Goal: Obtain resource: Obtain resource

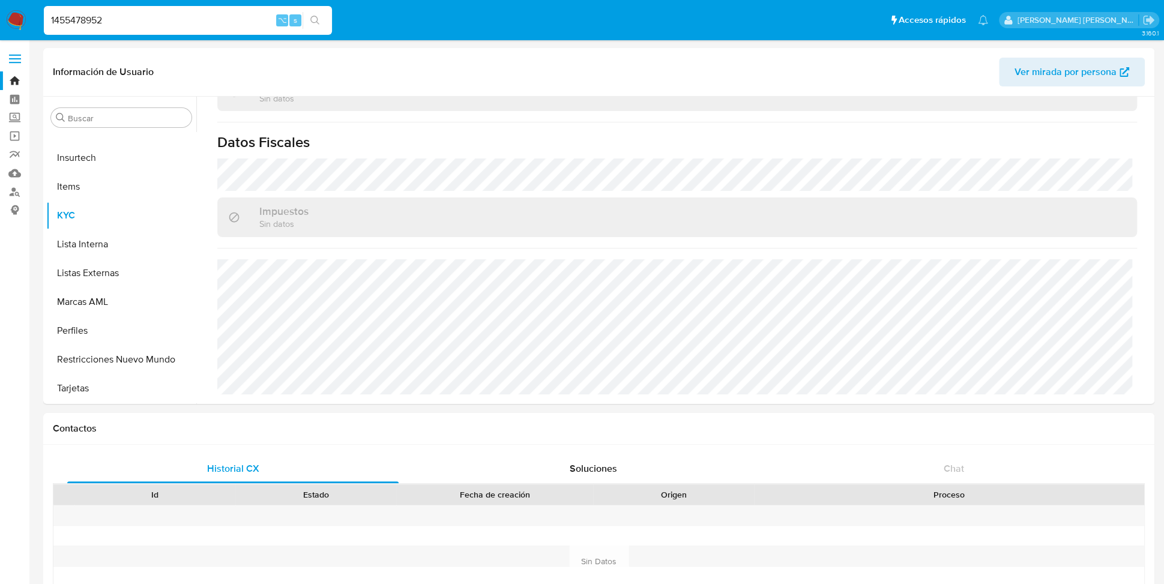
drag, startPoint x: 130, startPoint y: 22, endPoint x: 29, endPoint y: 20, distance: 101.5
click at [29, 20] on nav "Pausado Ver notificaciones 1455478952 ⌥ s Accesos rápidos Presiona las siguient…" at bounding box center [582, 20] width 1164 height 40
paste input "36831740"
type input "136831740"
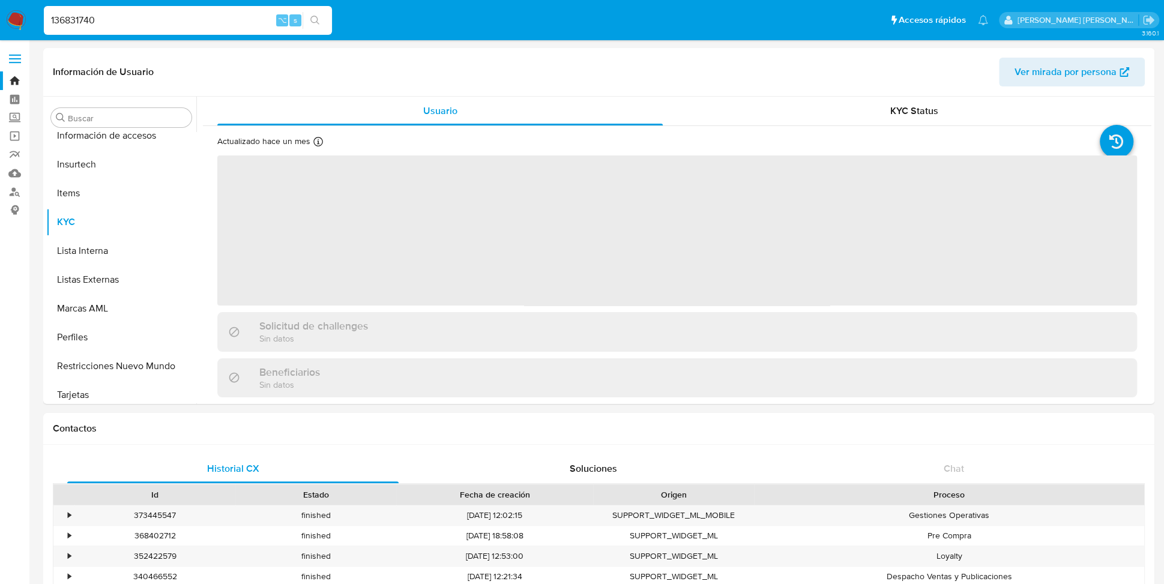
scroll to position [565, 0]
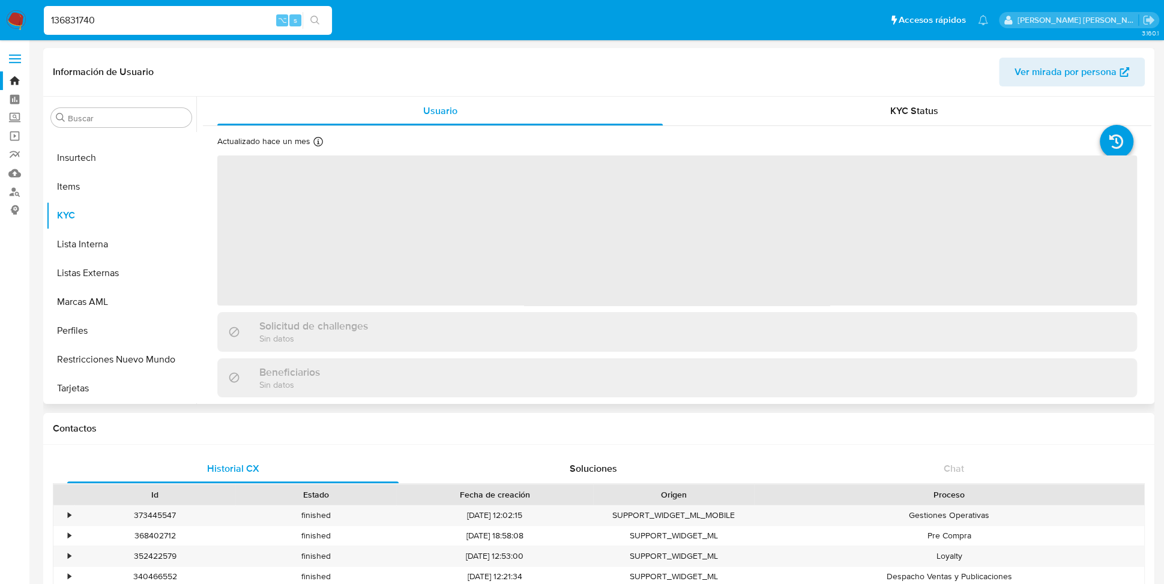
select select "10"
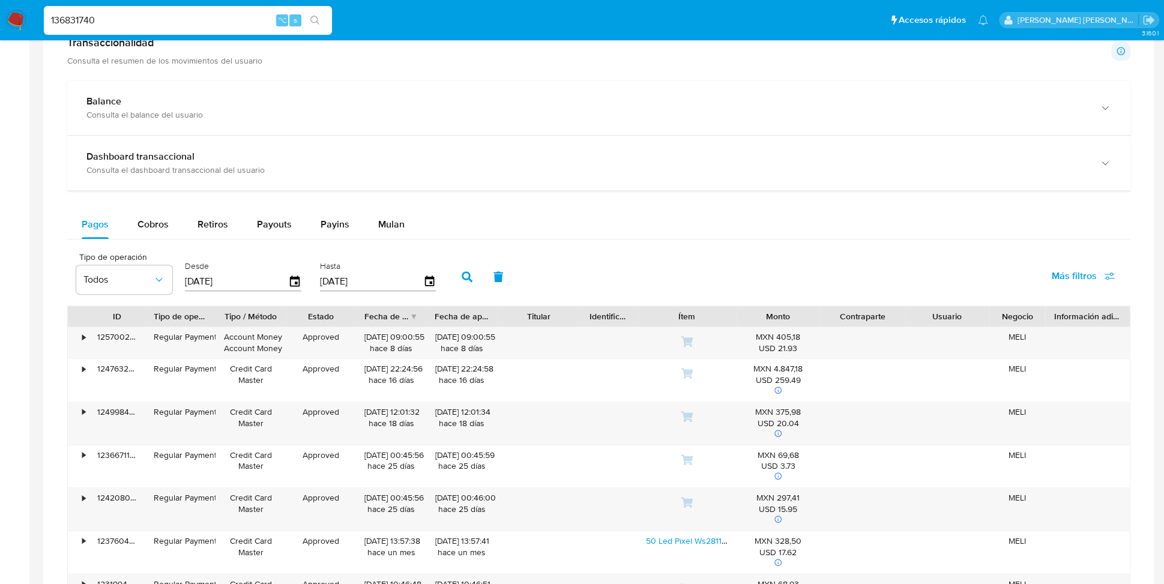
scroll to position [692, 0]
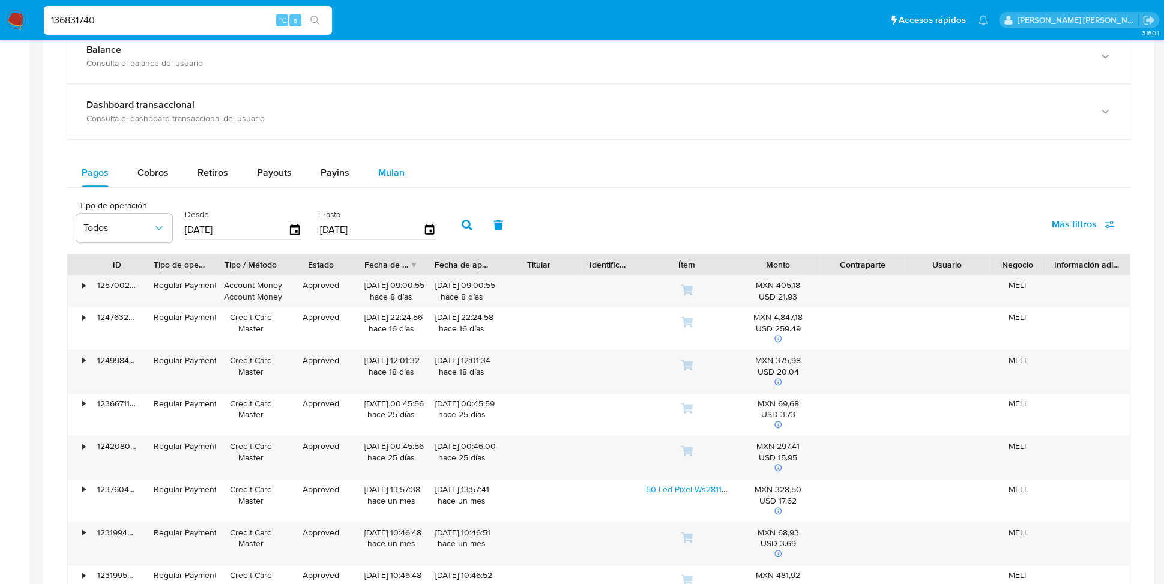
click at [386, 171] on span "Mulan" at bounding box center [391, 173] width 26 height 14
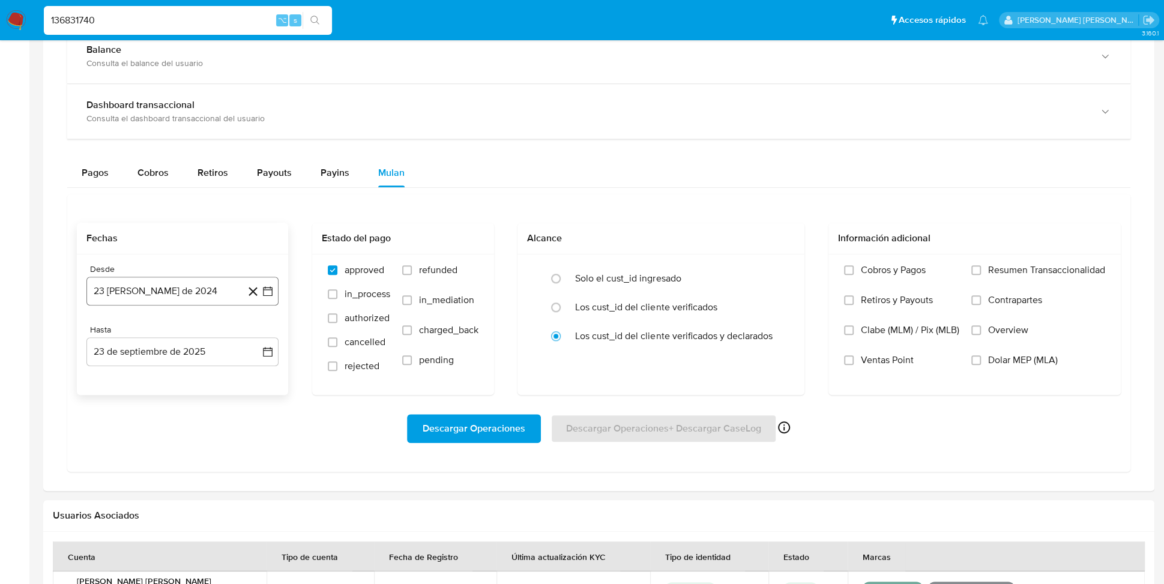
click at [265, 286] on icon "button" at bounding box center [268, 291] width 12 height 12
click at [175, 328] on span "agosto 2024" at bounding box center [177, 334] width 55 height 12
click at [225, 476] on button "dic" at bounding box center [233, 479] width 34 height 19
click at [257, 376] on button "1" at bounding box center [254, 378] width 19 height 19
click at [266, 348] on icon "button" at bounding box center [268, 353] width 10 height 10
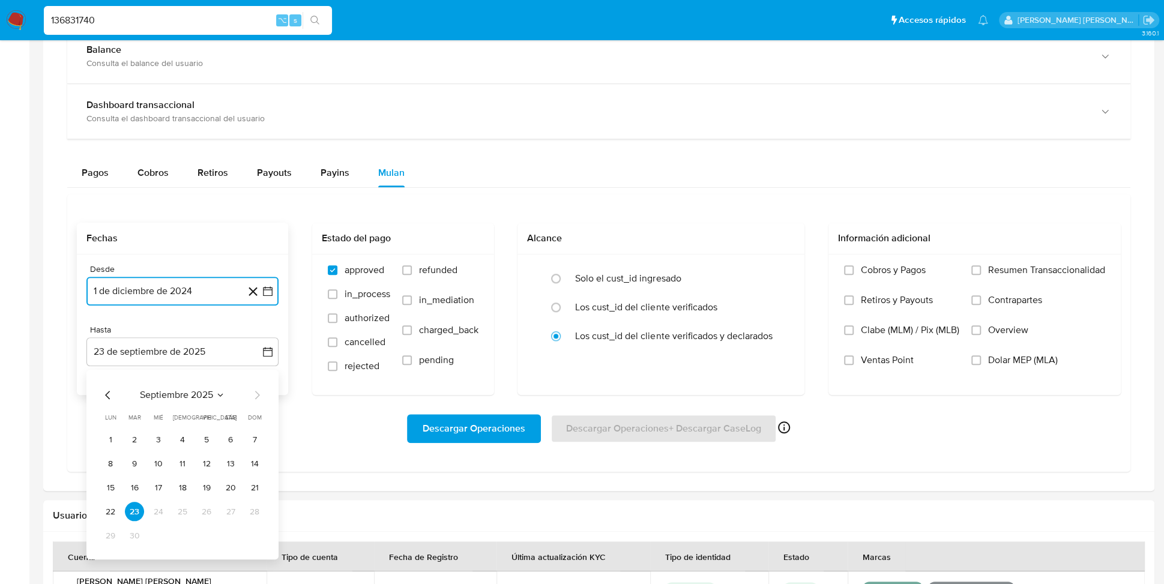
click at [168, 389] on span "septiembre 2025" at bounding box center [176, 395] width 73 height 12
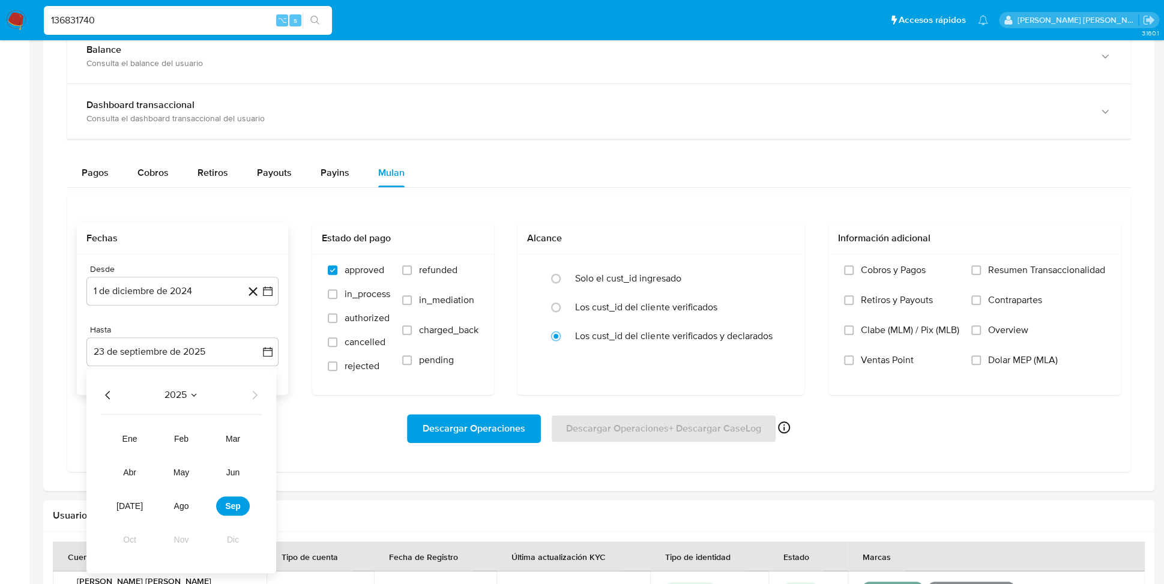
click at [182, 403] on div "2025 2025 ene feb mar abr may jun [DATE] ago sep oct nov dic" at bounding box center [181, 472] width 190 height 204
click at [182, 389] on span "2025" at bounding box center [176, 395] width 22 height 12
click at [213, 395] on span "septiembre 2025" at bounding box center [176, 395] width 73 height 12
click at [194, 402] on div "2025 2025 ene feb mar abr may jun [DATE] ago sep oct nov dic" at bounding box center [181, 472] width 190 height 204
click at [194, 395] on icon "Seleccionar mes y año" at bounding box center [194, 395] width 10 height 10
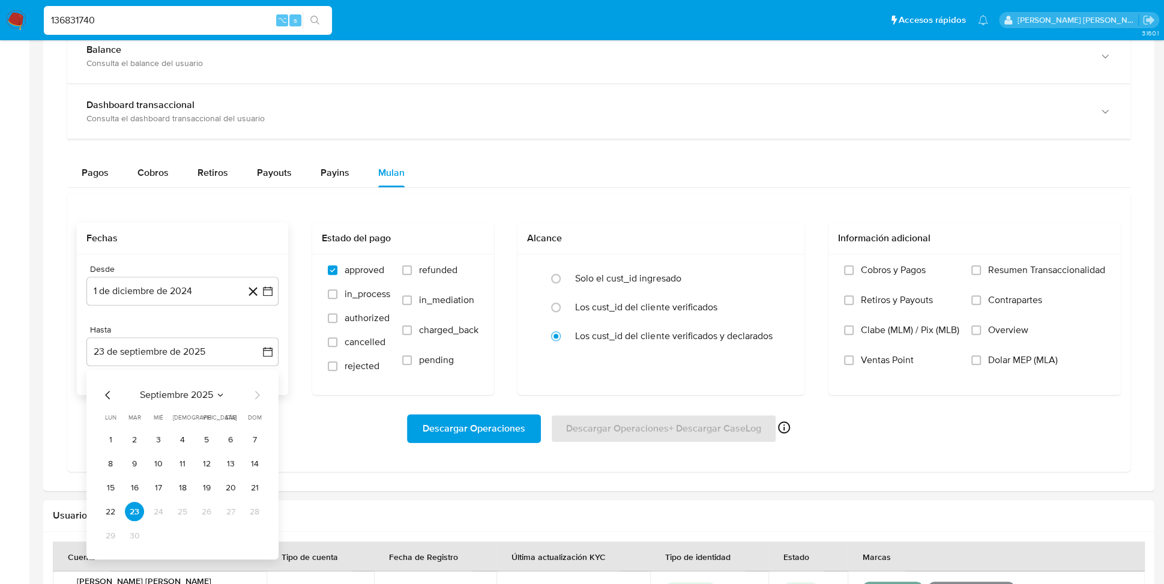
click at [175, 394] on span "septiembre 2025" at bounding box center [176, 395] width 73 height 12
click at [168, 396] on span "2025" at bounding box center [176, 395] width 22 height 12
click at [168, 396] on span "septiembre 2025" at bounding box center [176, 395] width 73 height 12
click at [168, 396] on span "2025" at bounding box center [176, 395] width 22 height 12
click at [211, 399] on span "septiembre 2025" at bounding box center [176, 395] width 73 height 12
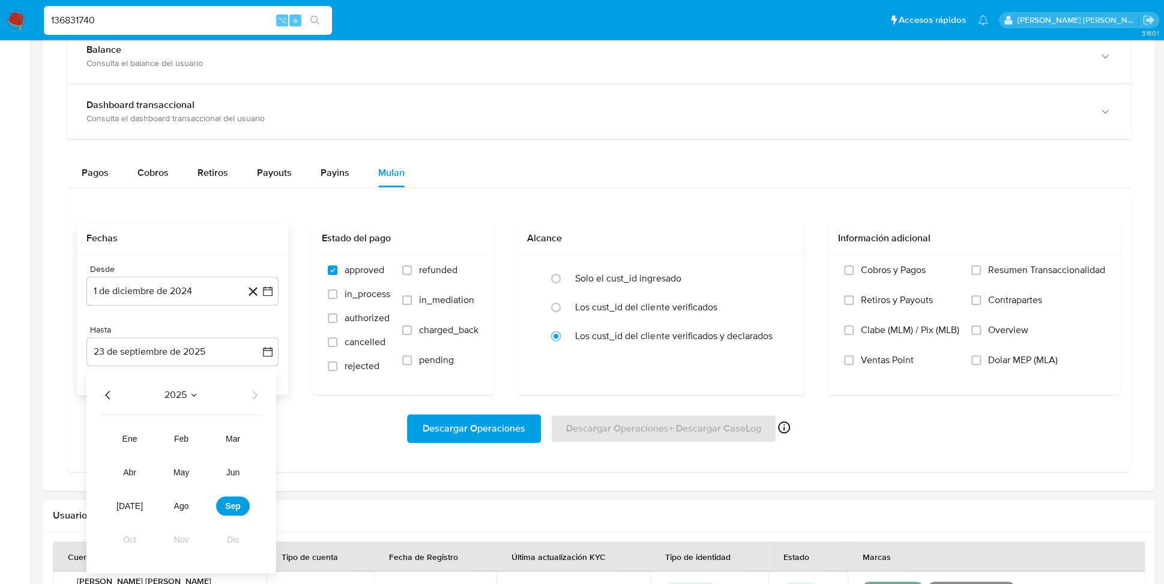
click at [105, 393] on icon "Año anterior" at bounding box center [107, 395] width 5 height 8
click at [231, 536] on span "dic" at bounding box center [233, 540] width 12 height 10
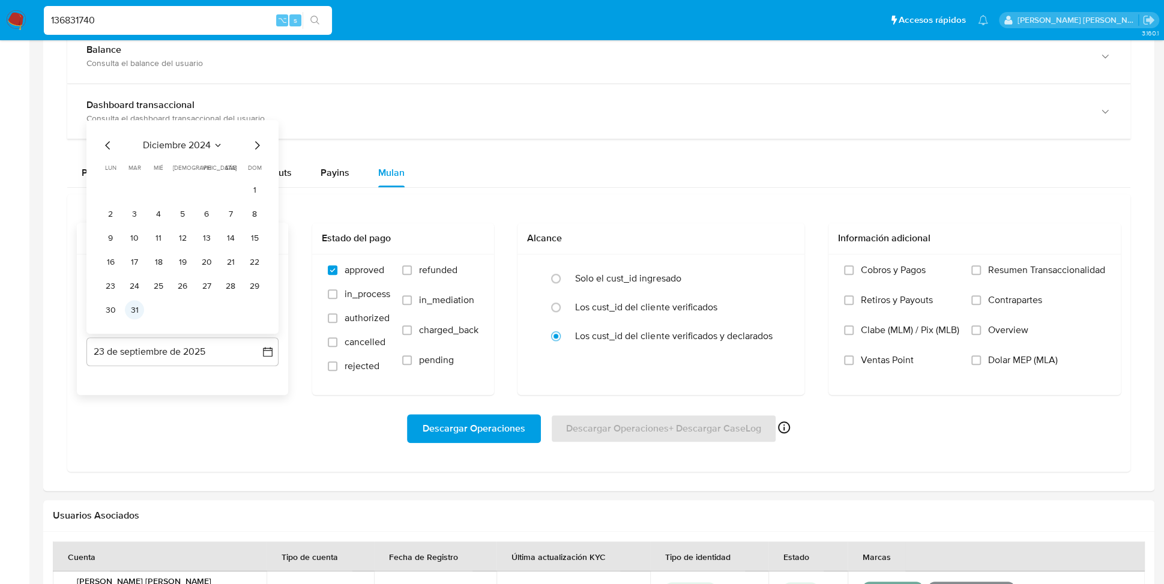
click at [137, 312] on button "31" at bounding box center [134, 309] width 19 height 19
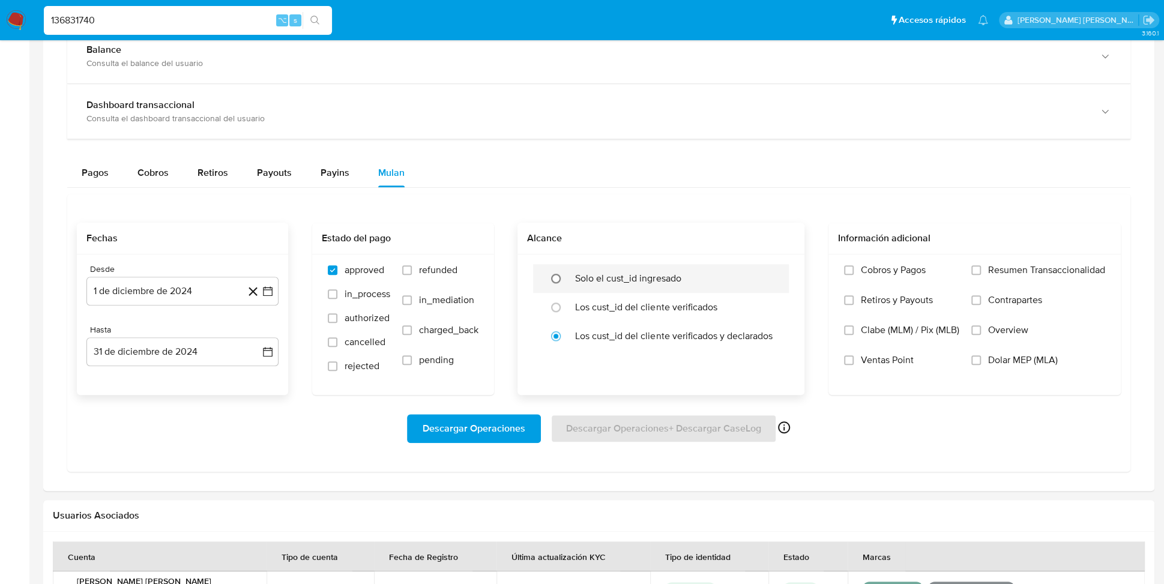
click at [552, 273] on input "radio" at bounding box center [555, 278] width 19 height 19
radio input "true"
click at [848, 297] on input "Retiros y Payouts" at bounding box center [849, 300] width 10 height 10
click at [492, 420] on span "Descargar Operaciones" at bounding box center [474, 429] width 103 height 26
